Goal: Information Seeking & Learning: Learn about a topic

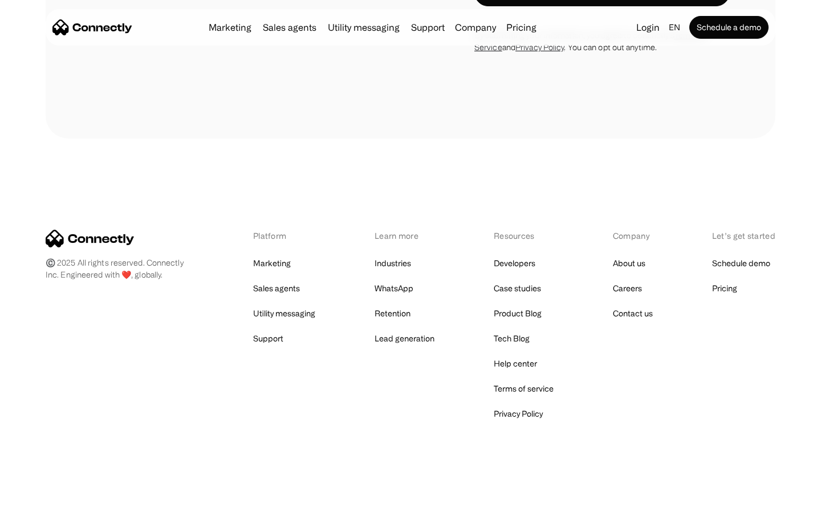
scroll to position [2201, 0]
